Goal: Information Seeking & Learning: Find specific fact

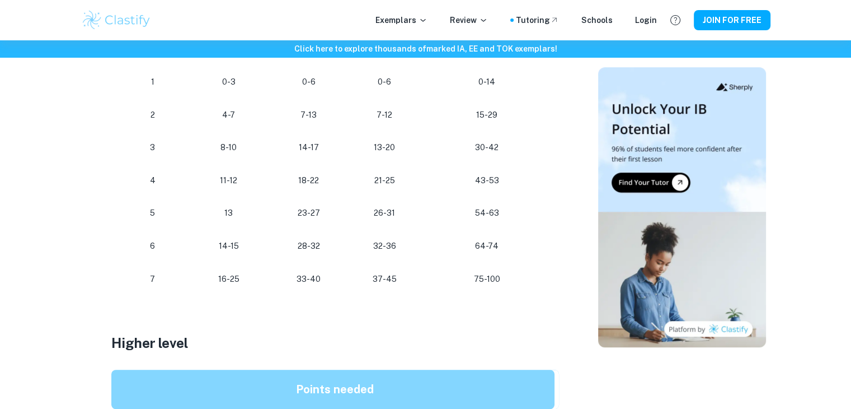
scroll to position [683, 0]
drag, startPoint x: 478, startPoint y: 245, endPoint x: 502, endPoint y: 245, distance: 24.1
click at [502, 245] on p "64-74" at bounding box center [487, 245] width 117 height 15
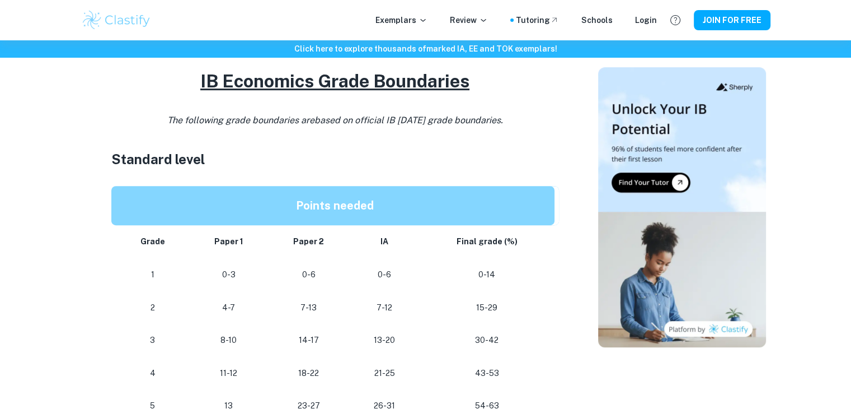
scroll to position [490, 0]
drag, startPoint x: 461, startPoint y: 237, endPoint x: 513, endPoint y: 255, distance: 55.2
click at [513, 255] on td "Final grade (%)" at bounding box center [489, 240] width 139 height 33
click at [507, 251] on td "Final grade (%)" at bounding box center [489, 240] width 139 height 33
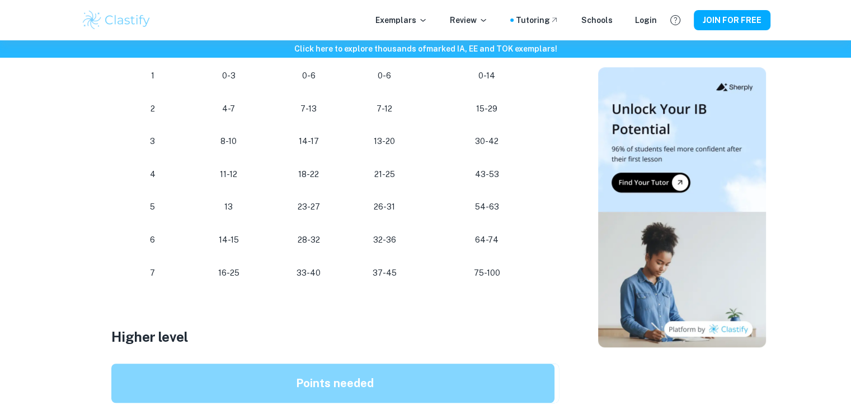
scroll to position [690, 0]
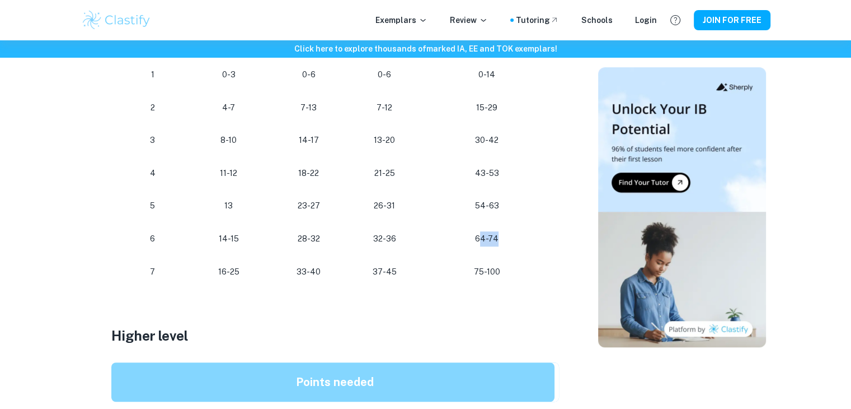
drag, startPoint x: 481, startPoint y: 238, endPoint x: 511, endPoint y: 233, distance: 29.5
click at [511, 233] on p "64-74" at bounding box center [487, 238] width 117 height 15
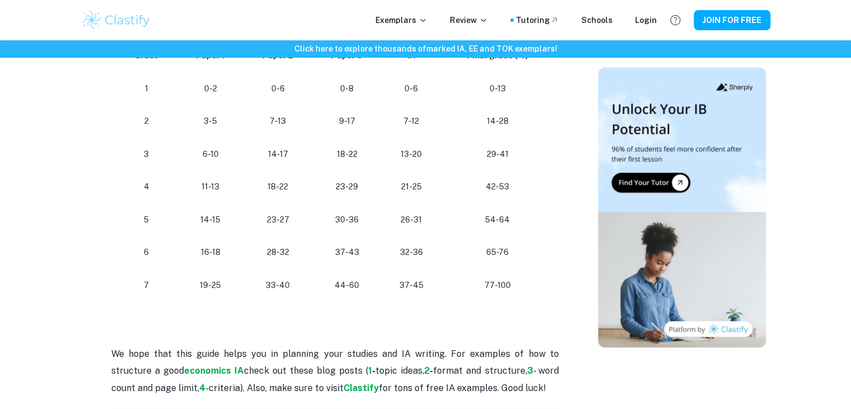
scroll to position [1051, 0]
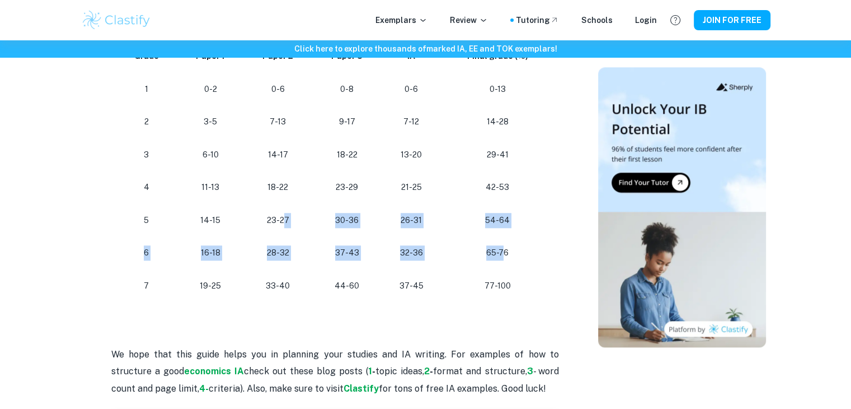
drag, startPoint x: 502, startPoint y: 254, endPoint x: 279, endPoint y: 228, distance: 224.2
click at [279, 228] on tbody "Grade Paper 1 Paper 2 Paper 3 IA Final grade (%) 1 0-2 0-6 0-8 0-6 0-13 2 3-5 7…" at bounding box center [335, 171] width 448 height 263
